Goal: Navigation & Orientation: Find specific page/section

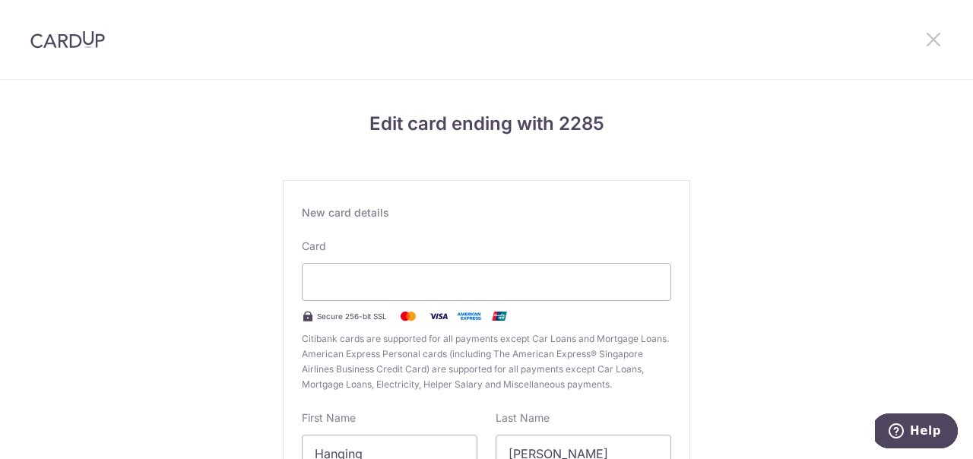
click at [931, 39] on icon at bounding box center [934, 39] width 18 height 19
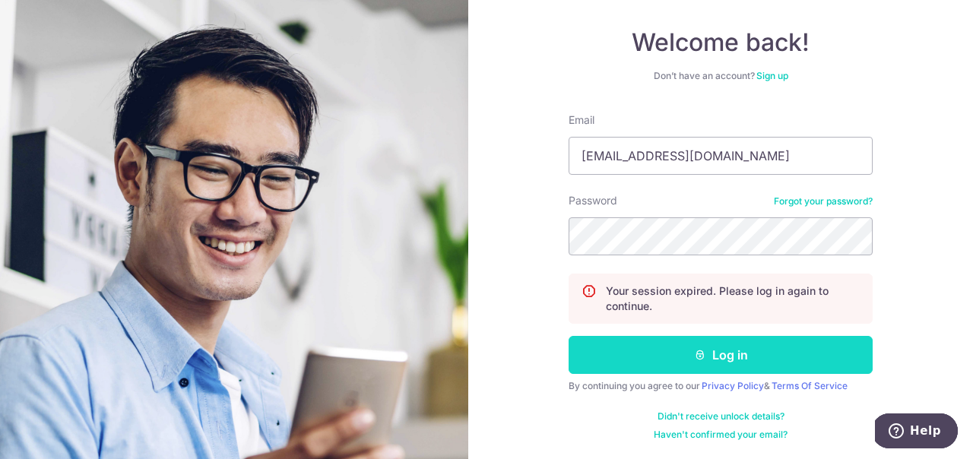
click at [718, 357] on button "Log in" at bounding box center [721, 355] width 304 height 38
